Goal: Complete application form

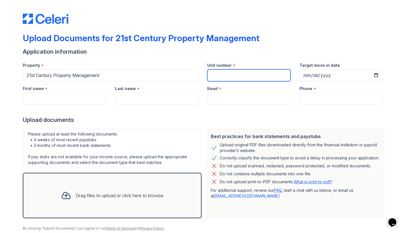
click at [227, 73] on input "Unit number" at bounding box center [248, 75] width 83 height 12
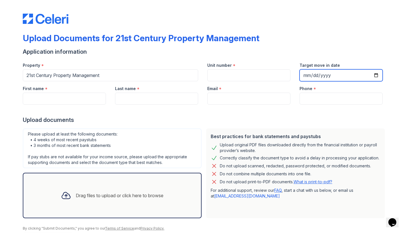
click at [306, 76] on input "Target move in date" at bounding box center [340, 75] width 83 height 12
type input "[DATE]"
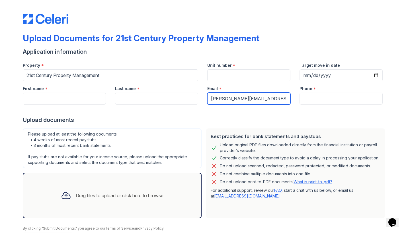
type input "[PERSON_NAME][EMAIL_ADDRESS][DOMAIN_NAME]"
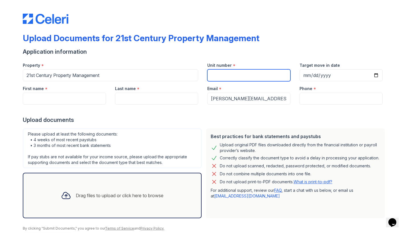
click at [224, 78] on input "Unit number" at bounding box center [248, 75] width 83 height 12
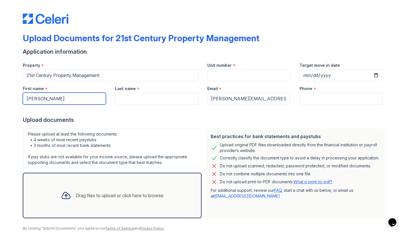
type input "[PERSON_NAME]"
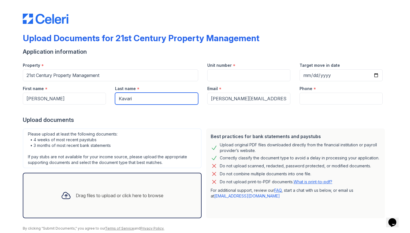
type input "Kavari"
click at [242, 127] on div "Best practices for bank statements and paystubs Upload original PDF files downl…" at bounding box center [295, 173] width 183 height 94
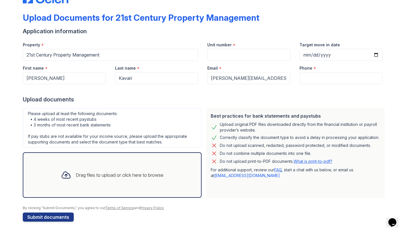
scroll to position [20, 0]
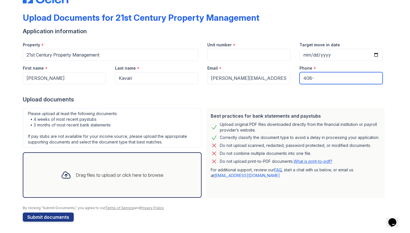
type input "408"
type input "4083131545"
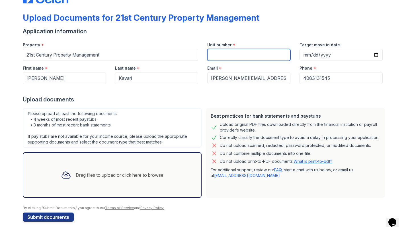
click at [237, 53] on input "Unit number" at bounding box center [248, 55] width 83 height 12
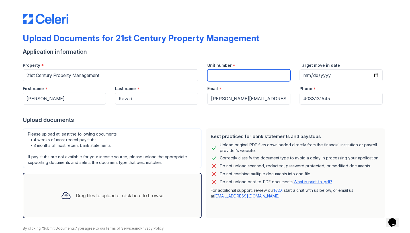
scroll to position [0, 0]
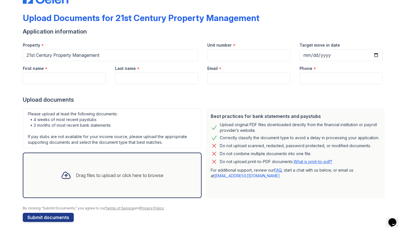
scroll to position [20, 0]
click at [217, 52] on input "Unit number" at bounding box center [248, 55] width 83 height 12
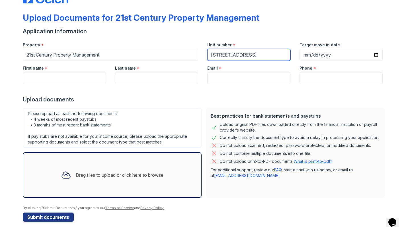
type input "80 Canyon Drive"
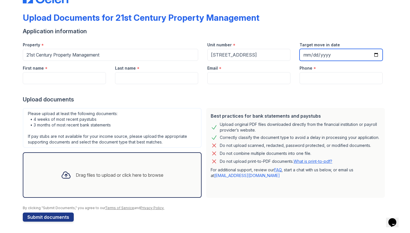
click at [308, 57] on input "Target move in date" at bounding box center [340, 55] width 83 height 12
type input "[DATE]"
click at [351, 34] on div "Application information" at bounding box center [205, 31] width 364 height 8
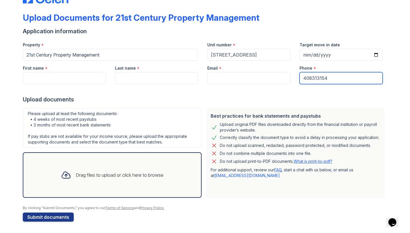
type input "4083131545"
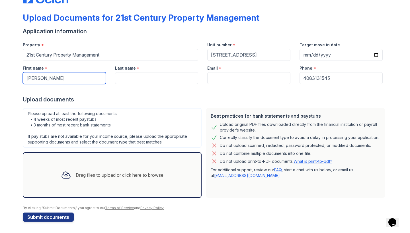
type input "[PERSON_NAME]"
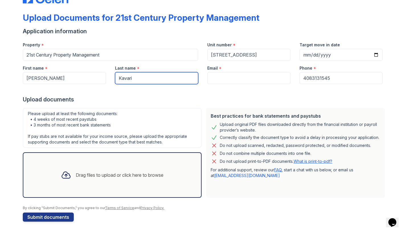
type input "Kavari"
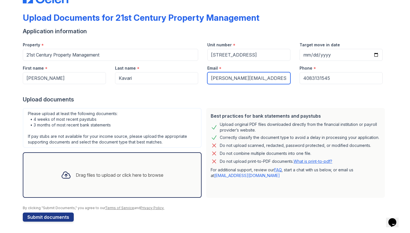
type input "[PERSON_NAME][EMAIL_ADDRESS][DOMAIN_NAME]"
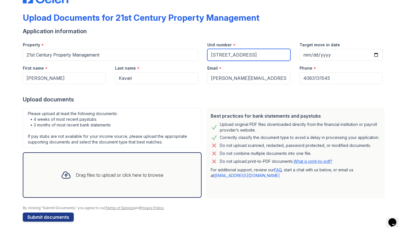
click at [225, 60] on input "80 Canyon Drive" at bounding box center [248, 55] width 83 height 12
click at [221, 96] on div "Upload documents" at bounding box center [205, 100] width 364 height 8
click at [127, 172] on div "Drag files to upload or click here to browse" at bounding box center [120, 175] width 88 height 7
click at [116, 170] on div "Drag files to upload or click here to browse" at bounding box center [112, 175] width 112 height 19
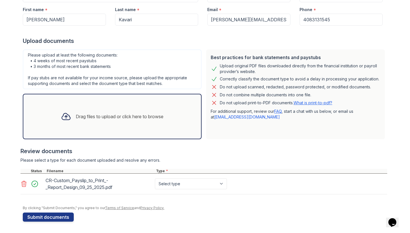
scroll to position [79, 0]
click at [78, 186] on div "CR-Custom_Payslip_to_Print_-_Report_Design_09_25_2025.pdf" at bounding box center [99, 184] width 107 height 16
select select "paystub"
click at [149, 132] on div "Drag files to upload or click here to browse" at bounding box center [112, 117] width 179 height 46
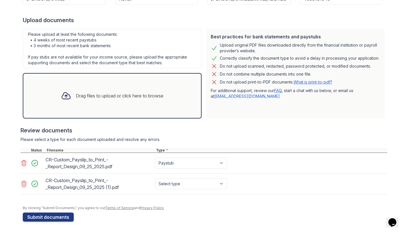
scroll to position [100, 0]
select select "paystub"
click at [197, 178] on div "Select type Paystub Bank Statement Offer Letter Tax Documents Benefit Award Let…" at bounding box center [191, 184] width 75 height 16
click at [55, 218] on button "Submit documents" at bounding box center [48, 217] width 51 height 9
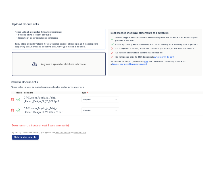
scroll to position [134, 0]
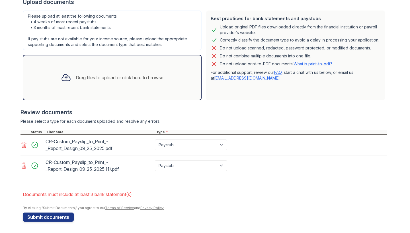
click at [117, 88] on div "Drag files to upload or click here to browse" at bounding box center [112, 78] width 179 height 46
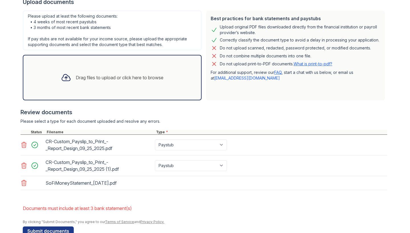
click at [109, 81] on div "Drag files to upload or click here to browse" at bounding box center [112, 77] width 112 height 19
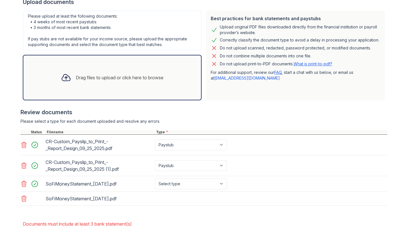
click at [140, 81] on div "Drag files to upload or click here to browse" at bounding box center [120, 77] width 88 height 7
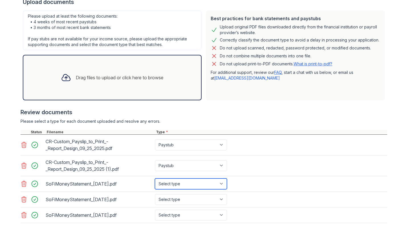
select select "bank_statement"
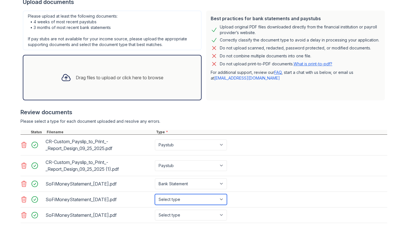
select select "bank_statement"
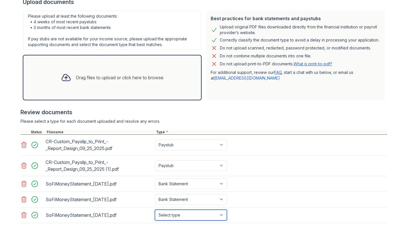
select select "bank_statement"
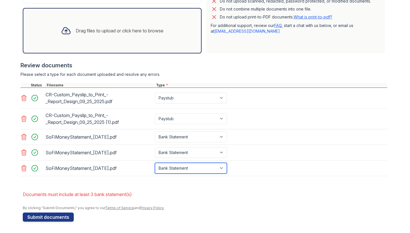
scroll to position [181, 0]
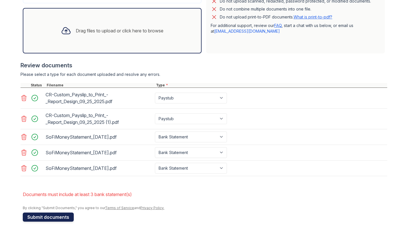
click at [61, 217] on button "Submit documents" at bounding box center [48, 217] width 51 height 9
